Goal: Contribute content: Add original content to the website for others to see

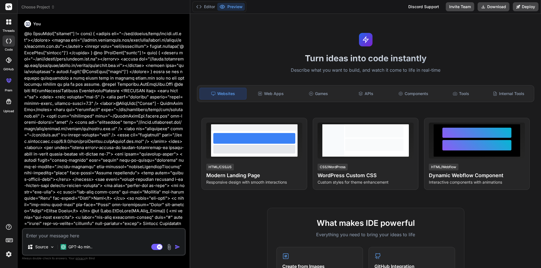
scroll to position [6903, 0]
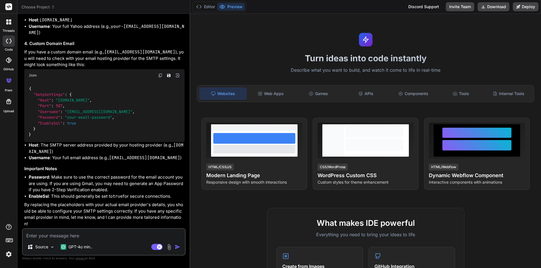
click at [88, 236] on textarea at bounding box center [104, 234] width 162 height 10
type textarea "string smtpHost = "your_smtp_server_host"; // e.g., [DOMAIN_NAME], [DOMAIN_NAME…"
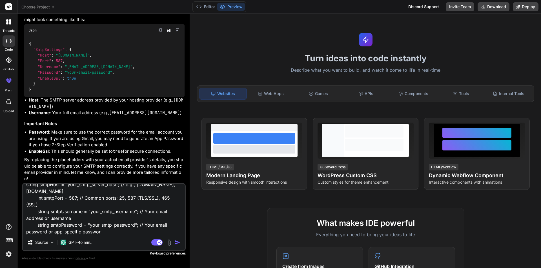
type textarea "x"
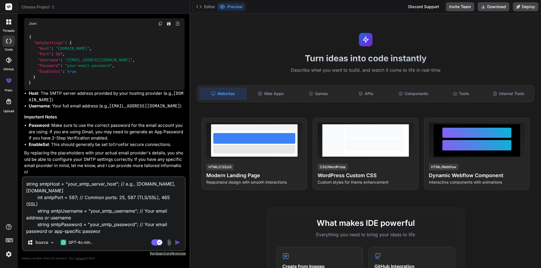
type textarea "string smtpHost = "your_smtp_server_host"; // e.g., [DOMAIN_NAME], [DOMAIN_NAME…"
type textarea "x"
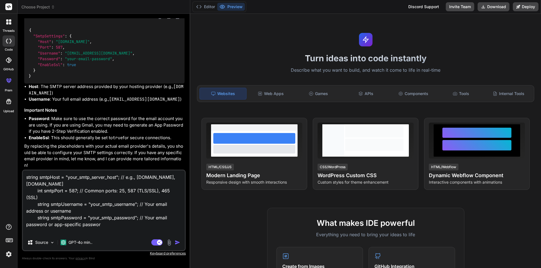
type textarea "string smtpHost = "your_smtp_server_host"; // e.g., [DOMAIN_NAME], [DOMAIN_NAME…"
type textarea "x"
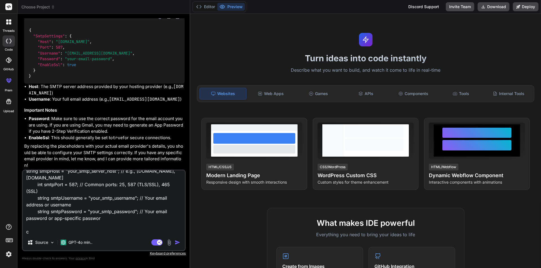
type textarea "string smtpHost = "your_smtp_server_host"; // e.g., [DOMAIN_NAME], [DOMAIN_NAME…"
type textarea "x"
type textarea "string smtpHost = "your_smtp_server_host"; // e.g., [DOMAIN_NAME], [DOMAIN_NAME…"
type textarea "x"
type textarea "string smtpHost = "your_smtp_server_host"; // e.g., [DOMAIN_NAME], [DOMAIN_NAME…"
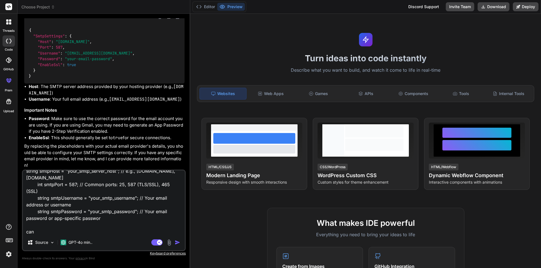
type textarea "x"
type textarea "string smtpHost = "your_smtp_server_host"; // e.g., [DOMAIN_NAME], [DOMAIN_NAME…"
type textarea "x"
type textarea "string smtpHost = "your_smtp_server_host"; // e.g., [DOMAIN_NAME], [DOMAIN_NAME…"
type textarea "x"
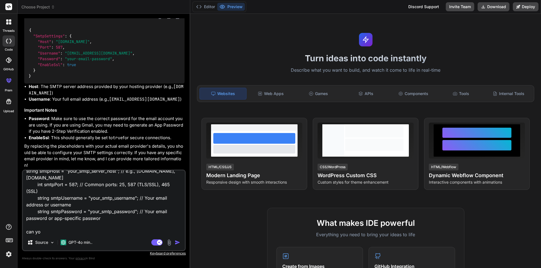
type textarea "string smtpHost = "your_smtp_server_host"; // e.g., [DOMAIN_NAME], [DOMAIN_NAME…"
type textarea "x"
type textarea "string smtpHost = "your_smtp_server_host"; // e.g., [DOMAIN_NAME], [DOMAIN_NAME…"
type textarea "x"
type textarea "string smtpHost = "your_smtp_server_host"; // e.g., [DOMAIN_NAME], [DOMAIN_NAME…"
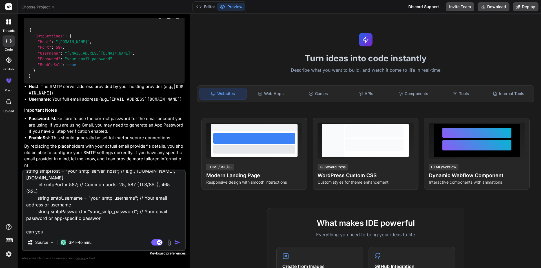
type textarea "x"
type textarea "string smtpHost = "your_smtp_server_host"; // e.g., [DOMAIN_NAME], [DOMAIN_NAME…"
type textarea "x"
type textarea "string smtpHost = "your_smtp_server_host"; // e.g., [DOMAIN_NAME], [DOMAIN_NAME…"
type textarea "x"
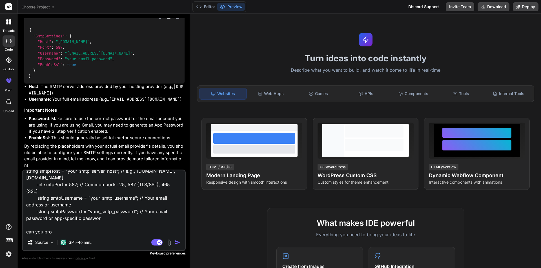
type textarea "string smtpHost = "your_smtp_server_host"; // e.g., [DOMAIN_NAME], [DOMAIN_NAME…"
type textarea "x"
type textarea "string smtpHost = "your_smtp_server_host"; // e.g., [DOMAIN_NAME], [DOMAIN_NAME…"
type textarea "x"
type textarea "string smtpHost = "your_smtp_server_host"; // e.g., [DOMAIN_NAME], [DOMAIN_NAME…"
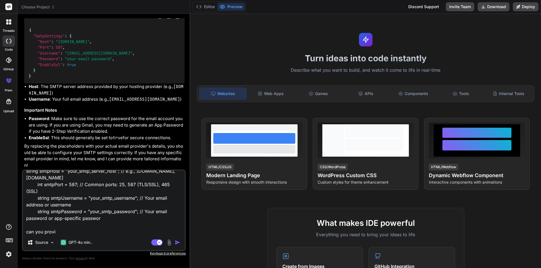
type textarea "x"
type textarea "string smtpHost = "your_smtp_server_host"; // e.g., [DOMAIN_NAME], [DOMAIN_NAME…"
type textarea "x"
type textarea "string smtpHost = "your_smtp_server_host"; // e.g., [DOMAIN_NAME], [DOMAIN_NAME…"
type textarea "x"
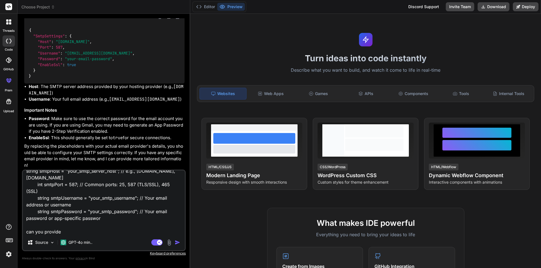
type textarea "string smtpHost = "your_smtp_server_host"; // e.g., [DOMAIN_NAME], [DOMAIN_NAME…"
type textarea "x"
type textarea "string smtpHost = "your_smtp_server_host"; // e.g., [DOMAIN_NAME], [DOMAIN_NAME…"
type textarea "x"
type textarea "string smtpHost = "your_smtp_server_host"; // e.g., [DOMAIN_NAME], [DOMAIN_NAME…"
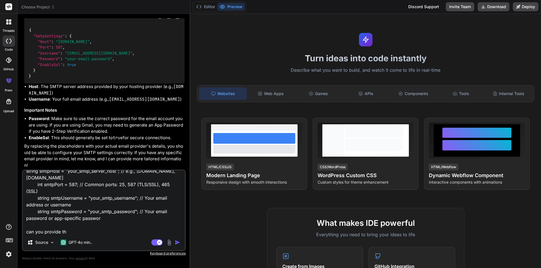
type textarea "x"
type textarea "string smtpHost = "your_smtp_server_host"; // e.g., [DOMAIN_NAME], [DOMAIN_NAME…"
type textarea "x"
type textarea "string smtpHost = "your_smtp_server_host"; // e.g., [DOMAIN_NAME], [DOMAIN_NAME…"
type textarea "x"
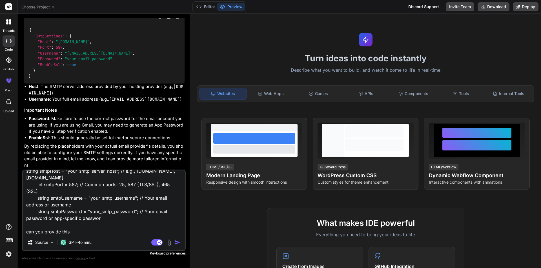
type textarea "string smtpHost = "your_smtp_server_host"; // e.g., [DOMAIN_NAME], [DOMAIN_NAME…"
type textarea "x"
type textarea "string smtpHost = "your_smtp_server_host"; // e.g., [DOMAIN_NAME], [DOMAIN_NAME…"
type textarea "x"
type textarea "string smtpHost = "your_smtp_server_host"; // e.g., [DOMAIN_NAME], [DOMAIN_NAME…"
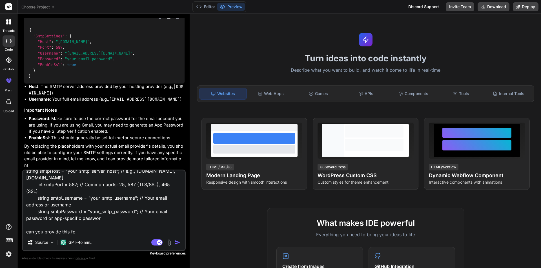
type textarea "x"
type textarea "string smtpHost = "your_smtp_server_host"; // e.g., [DOMAIN_NAME], [DOMAIN_NAME…"
type textarea "x"
type textarea "string smtpHost = "your_smtp_server_host"; // e.g., [DOMAIN_NAME], [DOMAIN_NAME…"
type textarea "x"
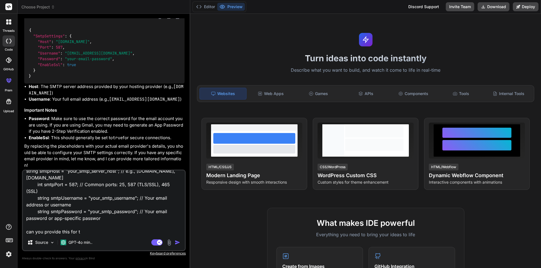
type textarea "string smtpHost = "your_smtp_server_host"; // e.g., [DOMAIN_NAME], [DOMAIN_NAME…"
type textarea "x"
type textarea "string smtpHost = "your_smtp_server_host"; // e.g., [DOMAIN_NAME], [DOMAIN_NAME…"
type textarea "x"
type textarea "string smtpHost = "your_smtp_server_host"; // e.g., [DOMAIN_NAME], [DOMAIN_NAME…"
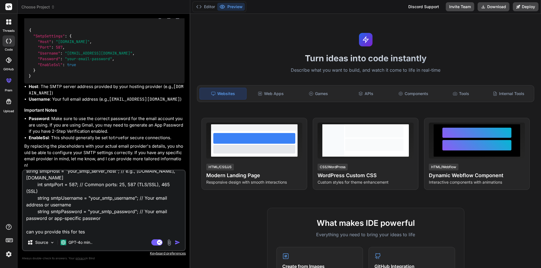
type textarea "x"
type textarea "string smtpHost = "your_smtp_server_host"; // e.g., [DOMAIN_NAME], [DOMAIN_NAME…"
type textarea "x"
type textarea "string smtpHost = "your_smtp_server_host"; // e.g., [DOMAIN_NAME], [DOMAIN_NAME…"
type textarea "x"
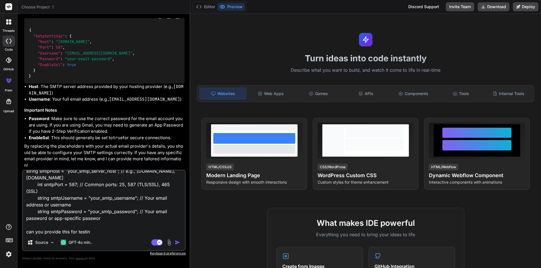
type textarea "string smtpHost = "your_smtp_server_host"; // e.g., [DOMAIN_NAME], [DOMAIN_NAME…"
type textarea "x"
type textarea "string smtpHost = "your_smtp_server_host"; // e.g., [DOMAIN_NAME], [DOMAIN_NAME…"
type textarea "x"
type textarea "string smtpHost = "your_smtp_server_host"; // e.g., [DOMAIN_NAME], [DOMAIN_NAME…"
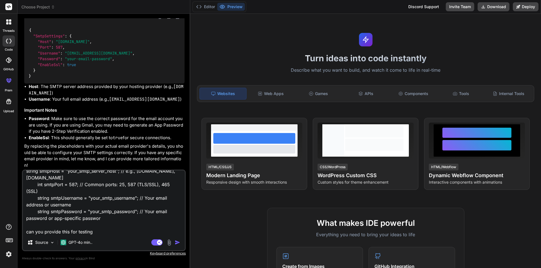
type textarea "x"
type textarea "string smtpHost = "your_smtp_server_host"; // e.g., [DOMAIN_NAME], [DOMAIN_NAME…"
type textarea "x"
type textarea "string smtpHost = "your_smtp_server_host"; // e.g., [DOMAIN_NAME], [DOMAIN_NAME…"
type textarea "x"
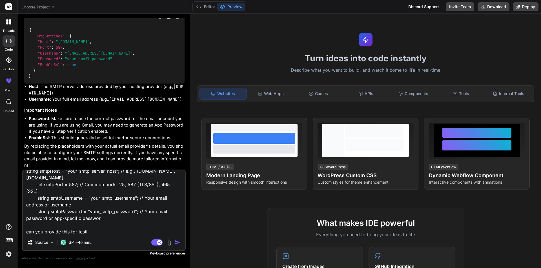
type textarea "string smtpHost = "your_smtp_server_host"; // e.g., [DOMAIN_NAME], [DOMAIN_NAME…"
type textarea "x"
type textarea "string smtpHost = "your_smtp_server_host"; // e.g., [DOMAIN_NAME], [DOMAIN_NAME…"
type textarea "x"
type textarea "string smtpHost = "your_smtp_server_host"; // e.g., [DOMAIN_NAME], [DOMAIN_NAME…"
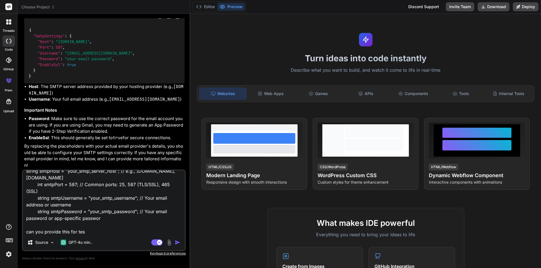
type textarea "x"
type textarea "string smtpHost = "your_smtp_server_host"; // e.g., [DOMAIN_NAME], [DOMAIN_NAME…"
type textarea "x"
type textarea "string smtpHost = "your_smtp_server_host"; // e.g., [DOMAIN_NAME], [DOMAIN_NAME…"
type textarea "x"
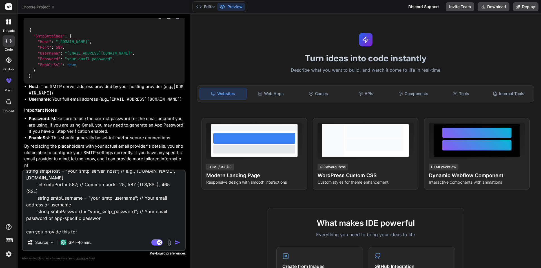
type textarea "string smtpHost = "your_smtp_server_host"; // e.g., [DOMAIN_NAME], [DOMAIN_NAME…"
type textarea "x"
type textarea "string smtpHost = "your_smtp_server_host"; // e.g., [DOMAIN_NAME], [DOMAIN_NAME…"
type textarea "x"
type textarea "string smtpHost = "your_smtp_server_host"; // e.g., [DOMAIN_NAME], [DOMAIN_NAME…"
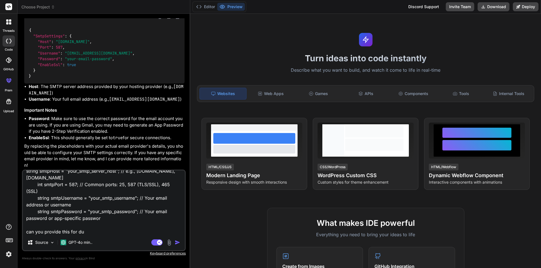
type textarea "x"
type textarea "string smtpHost = "your_smtp_server_host"; // e.g., [DOMAIN_NAME], [DOMAIN_NAME…"
type textarea "x"
type textarea "string smtpHost = "your_smtp_server_host"; // e.g., [DOMAIN_NAME], [DOMAIN_NAME…"
type textarea "x"
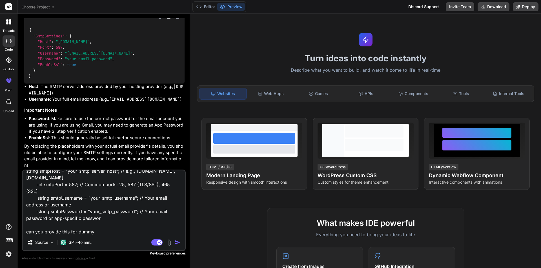
type textarea "string smtpHost = "your_smtp_server_host"; // e.g., [DOMAIN_NAME], [DOMAIN_NAME…"
type textarea "x"
type textarea "string smtpHost = "your_smtp_server_host"; // e.g., [DOMAIN_NAME], [DOMAIN_NAME…"
type textarea "x"
type textarea "string smtpHost = "your_smtp_server_host"; // e.g., [DOMAIN_NAME], [DOMAIN_NAME…"
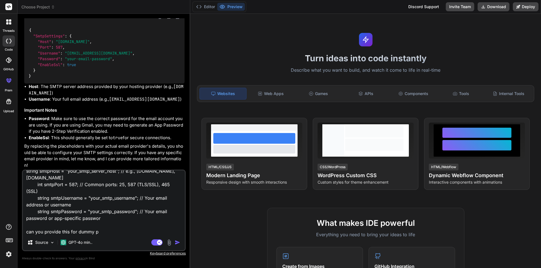
type textarea "x"
type textarea "string smtpHost = "your_smtp_server_host"; // e.g., [DOMAIN_NAME], [DOMAIN_NAME…"
type textarea "x"
type textarea "string smtpHost = "your_smtp_server_host"; // e.g., [DOMAIN_NAME], [DOMAIN_NAME…"
type textarea "x"
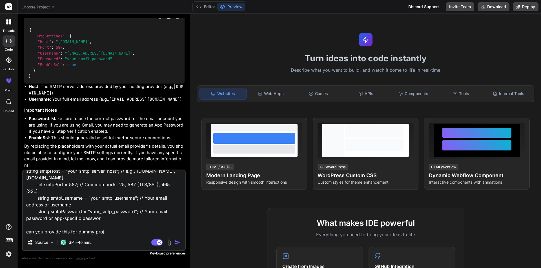
type textarea "string smtpHost = "your_smtp_server_host"; // e.g., [DOMAIN_NAME], [DOMAIN_NAME…"
type textarea "x"
type textarea "string smtpHost = "your_smtp_server_host"; // e.g., [DOMAIN_NAME], [DOMAIN_NAME…"
type textarea "x"
type textarea "string smtpHost = "your_smtp_server_host"; // e.g., [DOMAIN_NAME], [DOMAIN_NAME…"
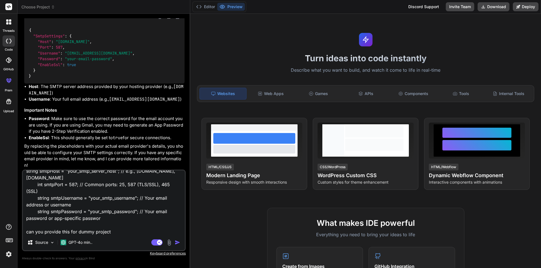
type textarea "x"
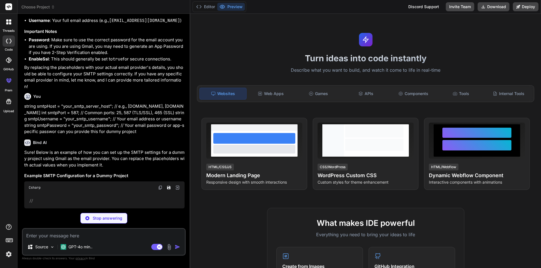
scroll to position [7001, 0]
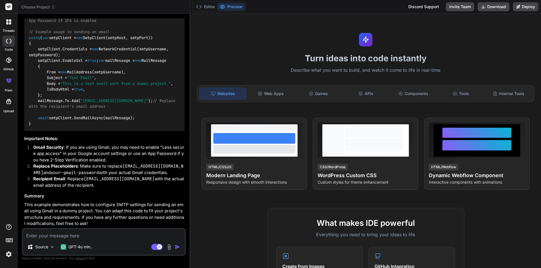
type textarea "x"
